Goal: Transaction & Acquisition: Purchase product/service

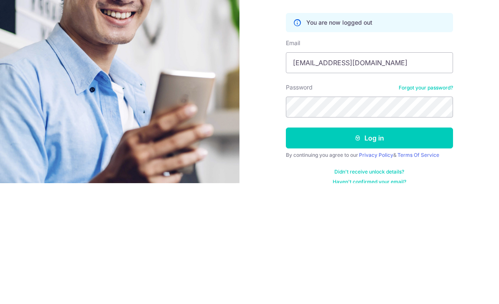
type input "[EMAIL_ADDRESS][DOMAIN_NAME]"
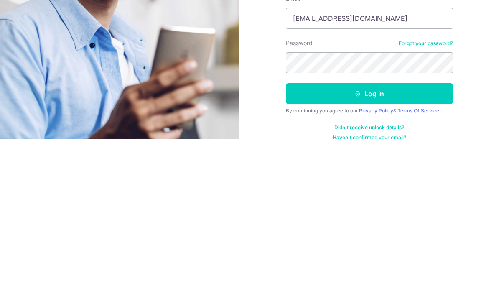
click at [405, 248] on button "Log in" at bounding box center [369, 258] width 167 height 21
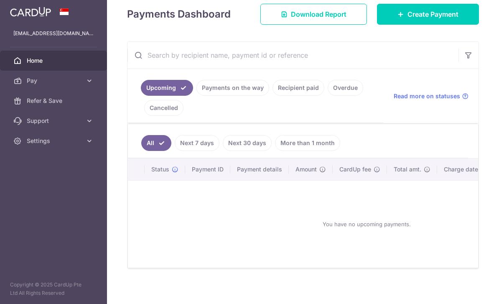
scroll to position [102, 0]
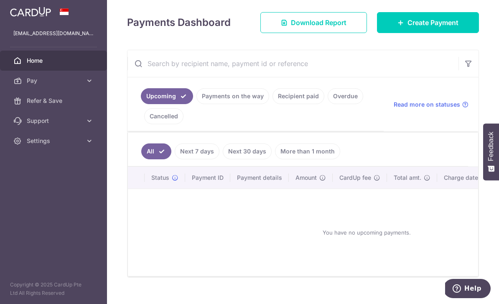
click at [197, 104] on link "Payments on the way" at bounding box center [233, 96] width 73 height 16
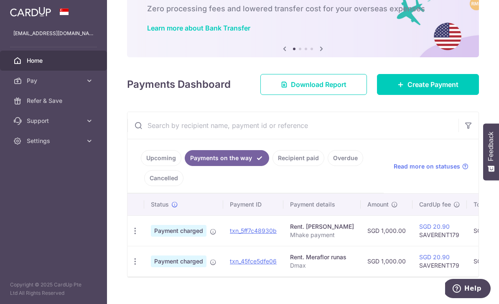
click at [141, 166] on link "Upcoming" at bounding box center [161, 158] width 41 height 16
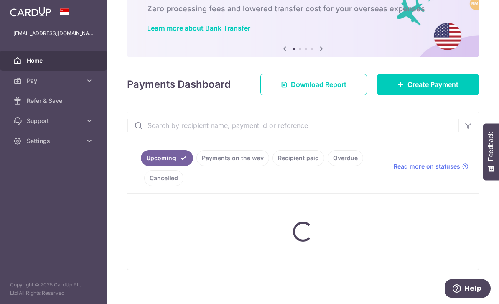
scroll to position [49, 0]
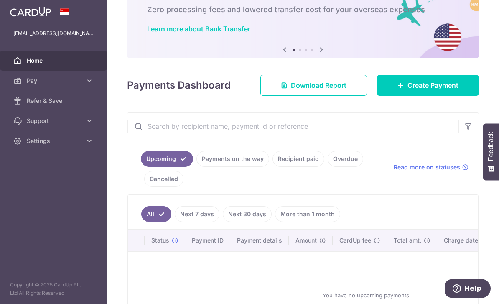
click at [443, 90] on span "Create Payment" at bounding box center [433, 85] width 51 height 10
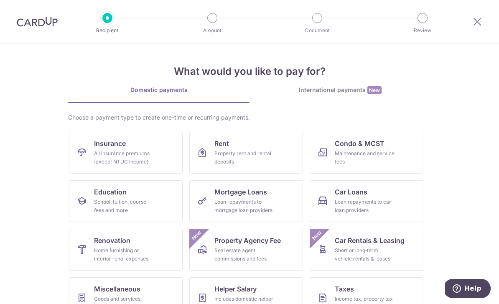
click at [255, 151] on div "Property rent and rental deposits" at bounding box center [245, 157] width 60 height 17
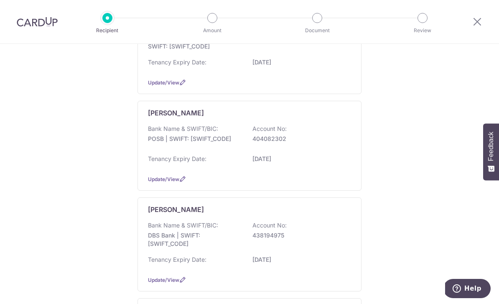
scroll to position [167, 0]
click at [327, 167] on div "Tenancy Expiry Date: 05/12/2025" at bounding box center [249, 159] width 203 height 13
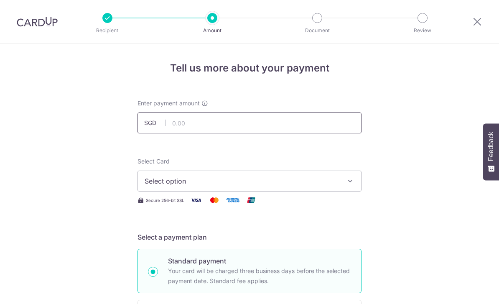
click at [283, 126] on input "text" at bounding box center [250, 122] width 224 height 21
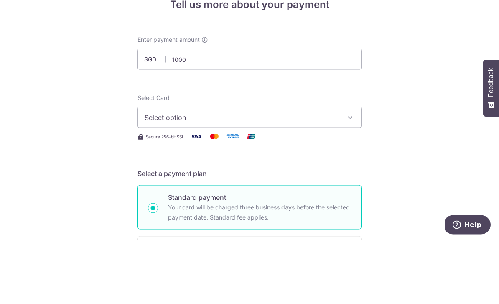
type input "1,000.00"
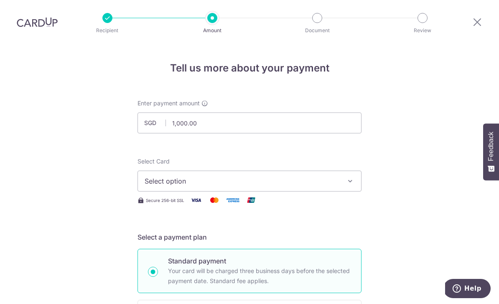
click at [358, 171] on button "Select option" at bounding box center [250, 181] width 224 height 21
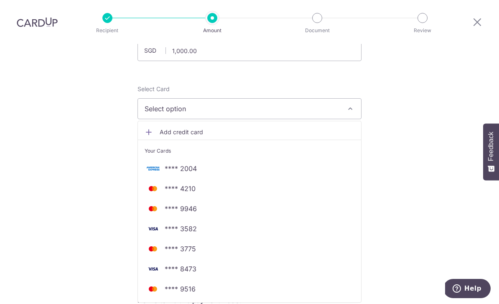
scroll to position [64, 0]
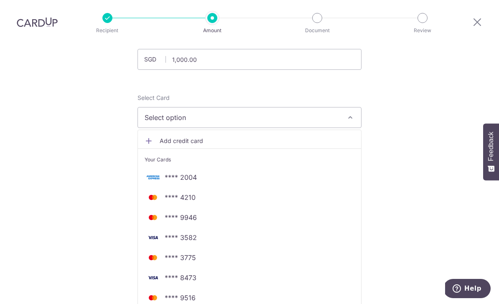
click at [204, 212] on span "**** 9946" at bounding box center [250, 217] width 210 height 10
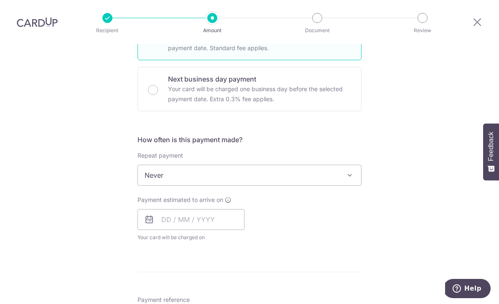
scroll to position [238, 0]
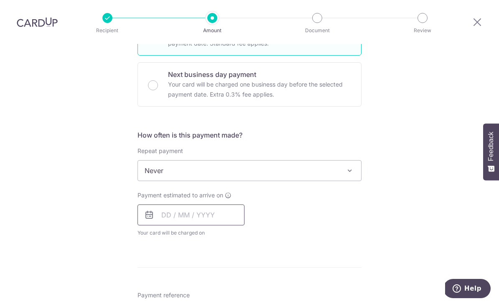
click at [184, 204] on input "text" at bounding box center [191, 214] width 107 height 21
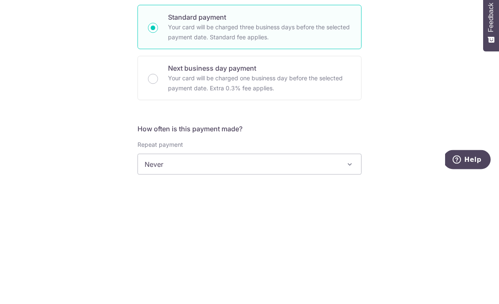
scroll to position [87, 0]
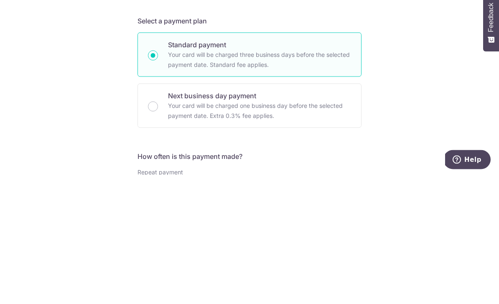
click at [279, 220] on p "Next business day payment" at bounding box center [259, 225] width 183 height 10
click at [158, 230] on input "Next business day payment Your card will be charged one business day before the…" at bounding box center [153, 235] width 10 height 10
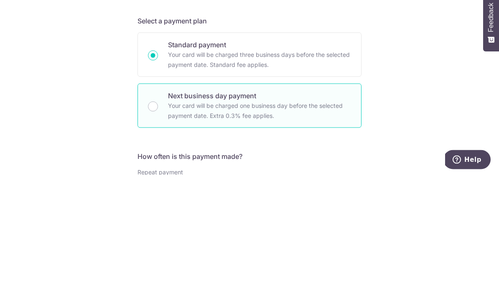
radio input "false"
radio input "true"
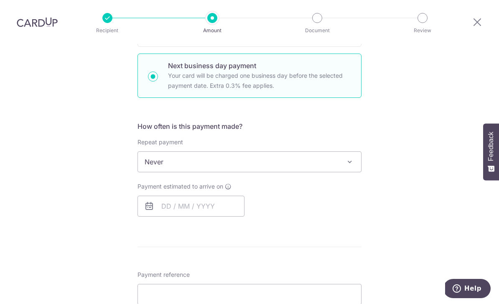
scroll to position [259, 0]
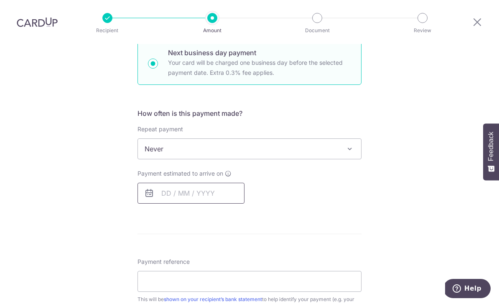
click at [173, 183] on input "text" at bounding box center [191, 193] width 107 height 21
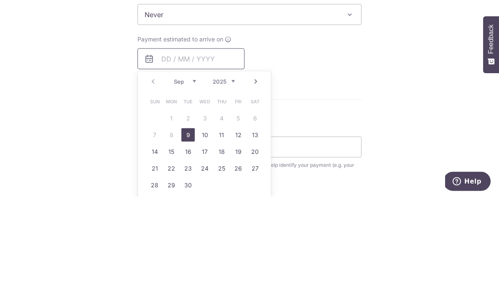
scroll to position [295, 0]
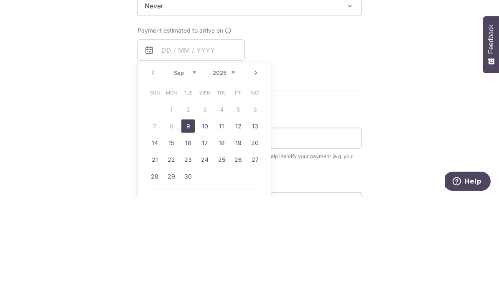
click at [192, 227] on link "9" at bounding box center [187, 233] width 13 height 13
type input "09/09/2025"
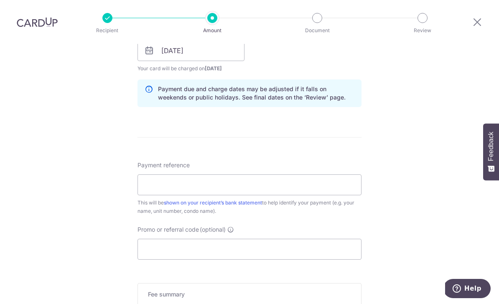
scroll to position [406, 0]
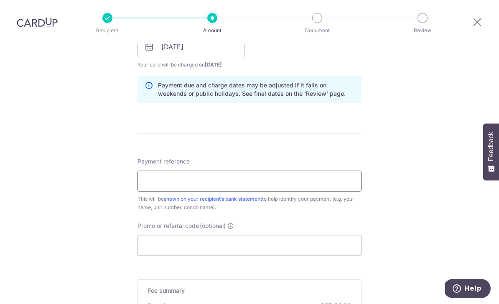
click at [263, 171] on input "Payment reference" at bounding box center [250, 181] width 224 height 21
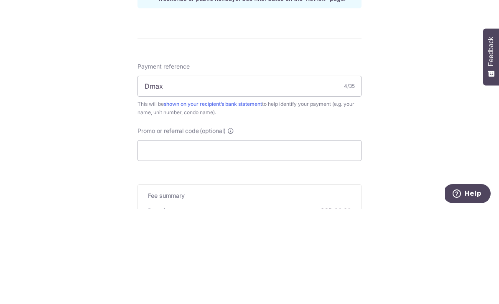
click at [409, 74] on div "Tell us more about your payment Enter payment amount SGD 1,000.00 1000.00 Selec…" at bounding box center [249, 53] width 499 height 831
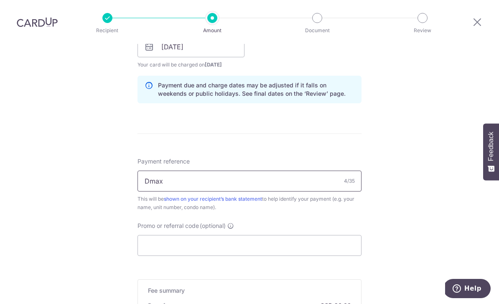
click at [271, 171] on input "Dmax" at bounding box center [250, 181] width 224 height 21
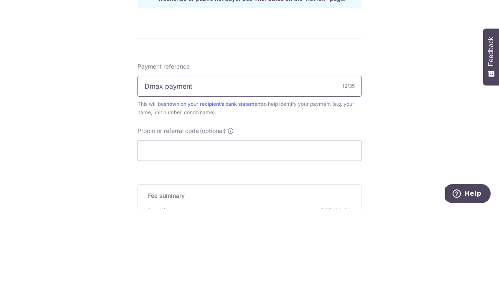
type input "Dmax payment"
click at [396, 89] on div "Tell us more about your payment Enter payment amount SGD 1,000.00 1000.00 Selec…" at bounding box center [249, 53] width 499 height 831
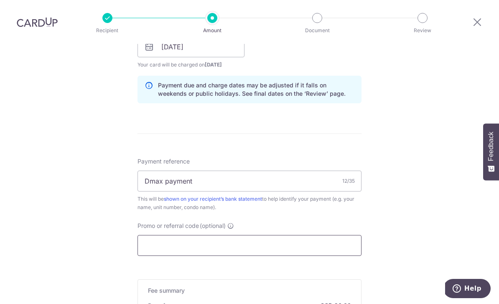
click at [238, 235] on input "Promo or referral code (optional)" at bounding box center [250, 245] width 224 height 21
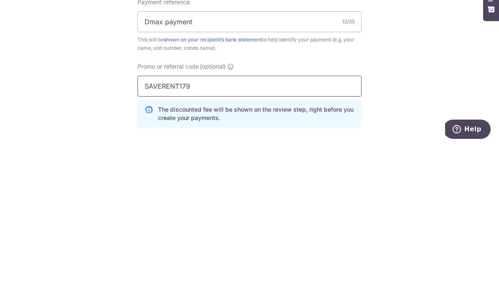
type input "SAVERENT179"
click at [441, 77] on div "Tell us more about your payment Enter payment amount SGD 1,000.00 1000.00 Selec…" at bounding box center [249, 72] width 499 height 869
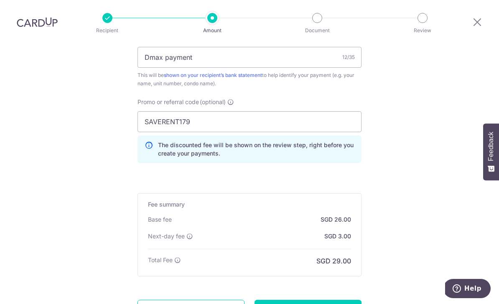
scroll to position [555, 0]
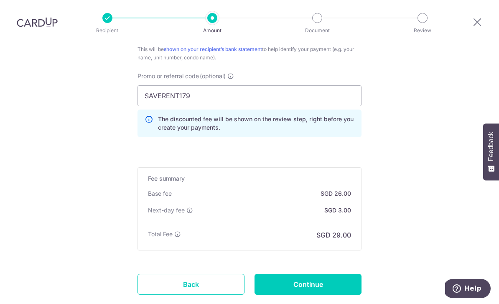
click at [331, 274] on input "Continue" at bounding box center [308, 284] width 107 height 21
type input "Create Schedule"
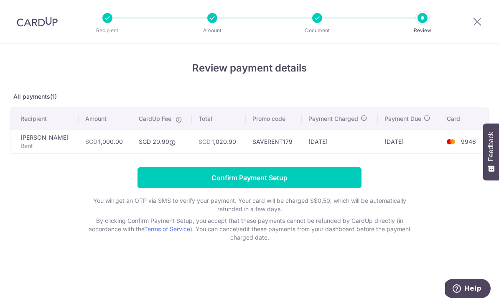
click at [185, 188] on input "Confirm Payment Setup" at bounding box center [250, 177] width 224 height 21
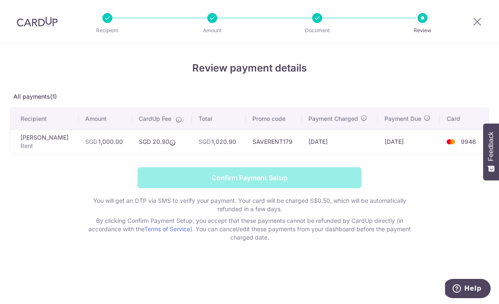
click at [187, 184] on form "Confirm Payment Setup You will get an OTP via SMS to verify your payment. Your …" at bounding box center [249, 204] width 479 height 74
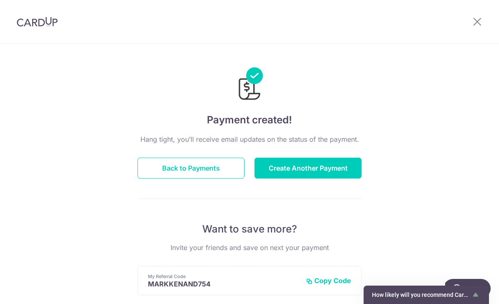
click at [193, 174] on button "Back to Payments" at bounding box center [191, 168] width 107 height 21
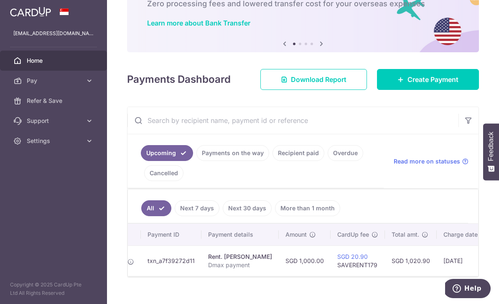
scroll to position [0, 93]
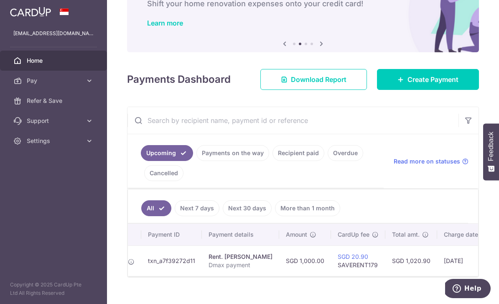
click at [197, 161] on link "Payments on the way" at bounding box center [233, 153] width 73 height 16
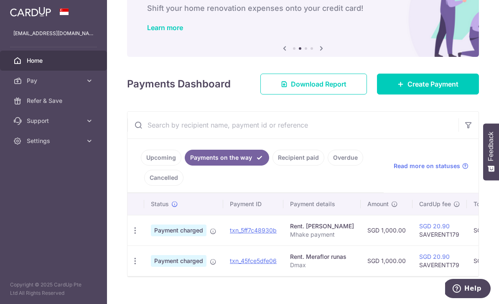
scroll to position [50, 0]
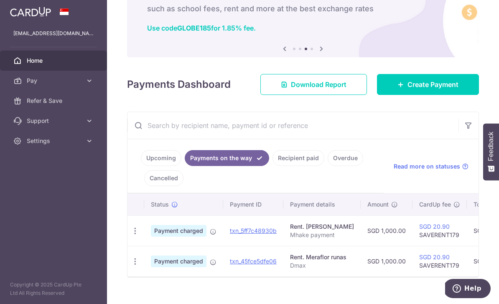
click at [141, 166] on link "Upcoming" at bounding box center [161, 158] width 41 height 16
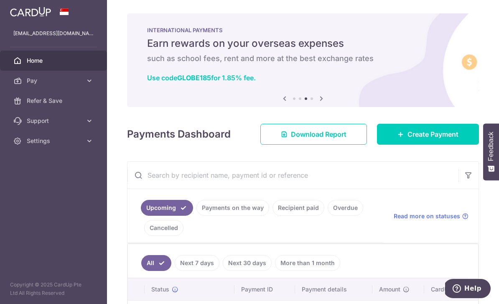
scroll to position [0, 0]
click at [0, 0] on icon "button" at bounding box center [0, 0] width 0 height 0
click at [70, 146] on link "Settings" at bounding box center [53, 141] width 107 height 20
click at [54, 183] on span "Logout" at bounding box center [54, 181] width 55 height 8
